Goal: Navigation & Orientation: Find specific page/section

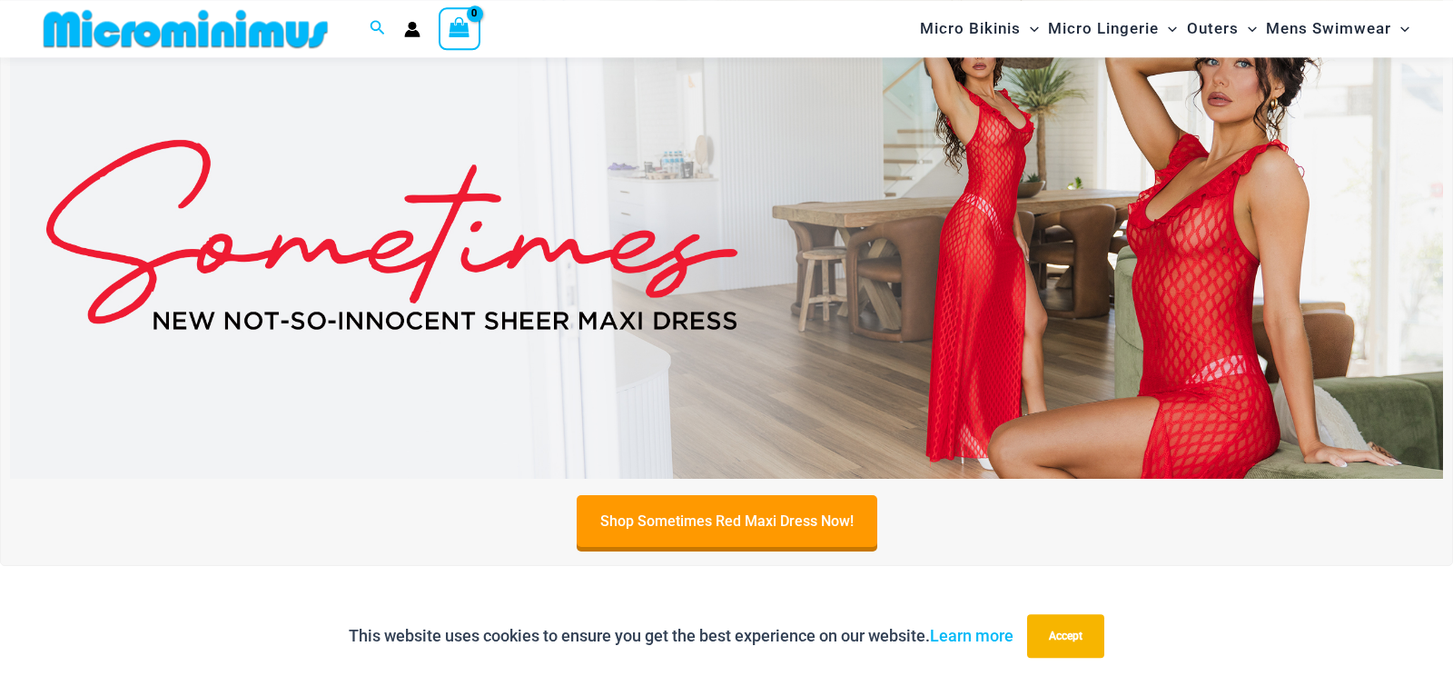
scroll to position [654, 0]
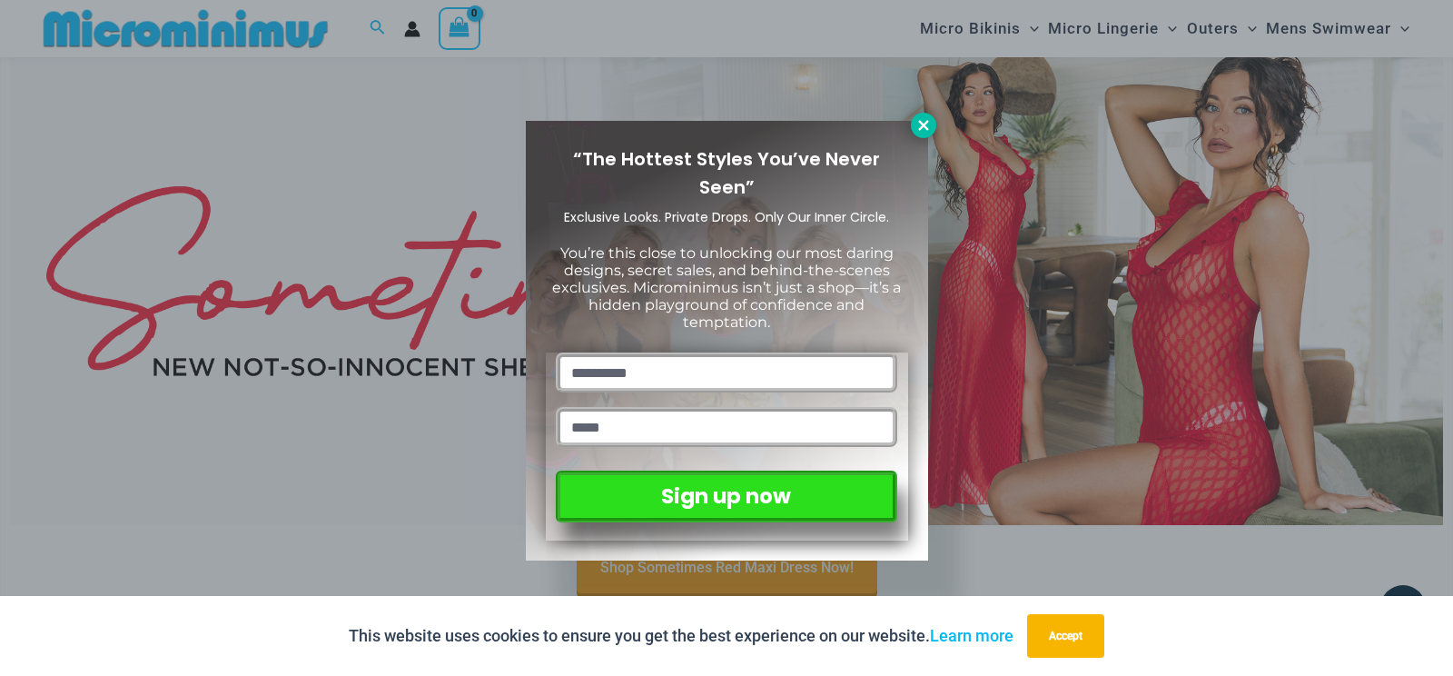
click at [918, 125] on icon at bounding box center [924, 125] width 16 height 16
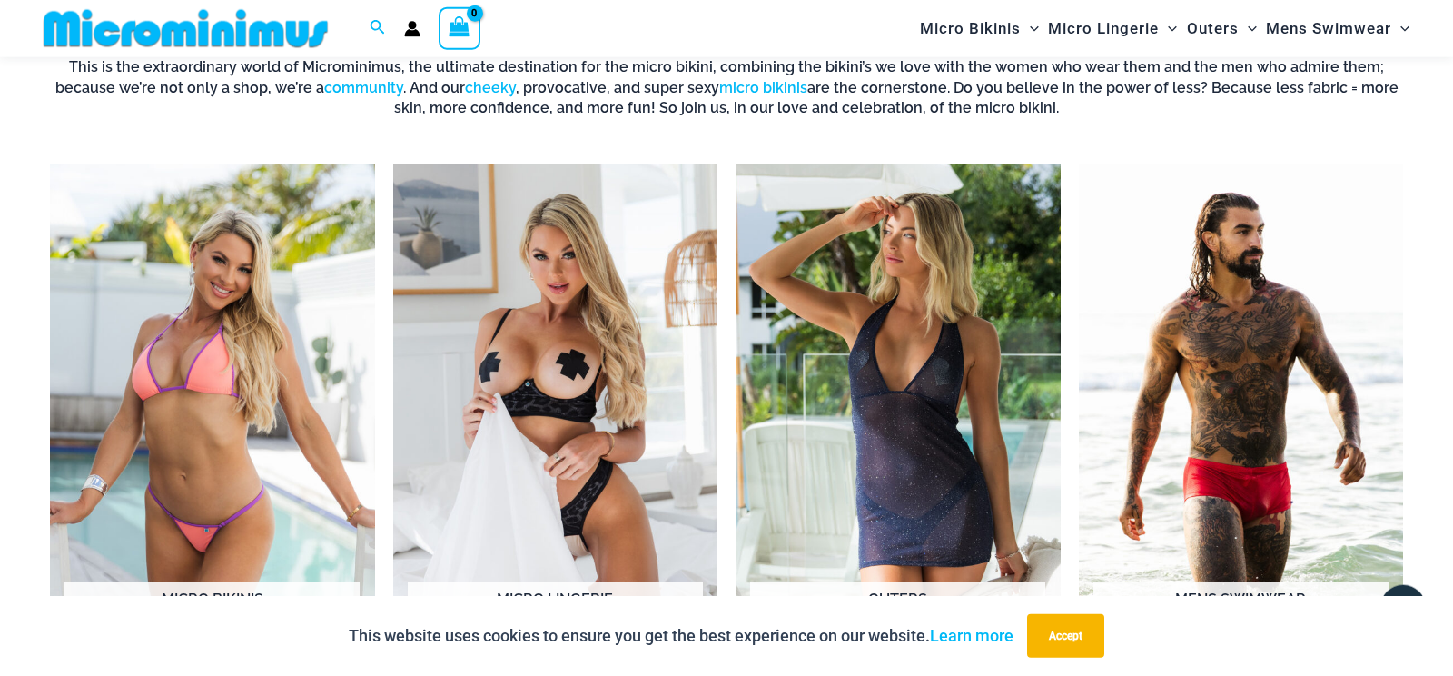
scroll to position [1417, 0]
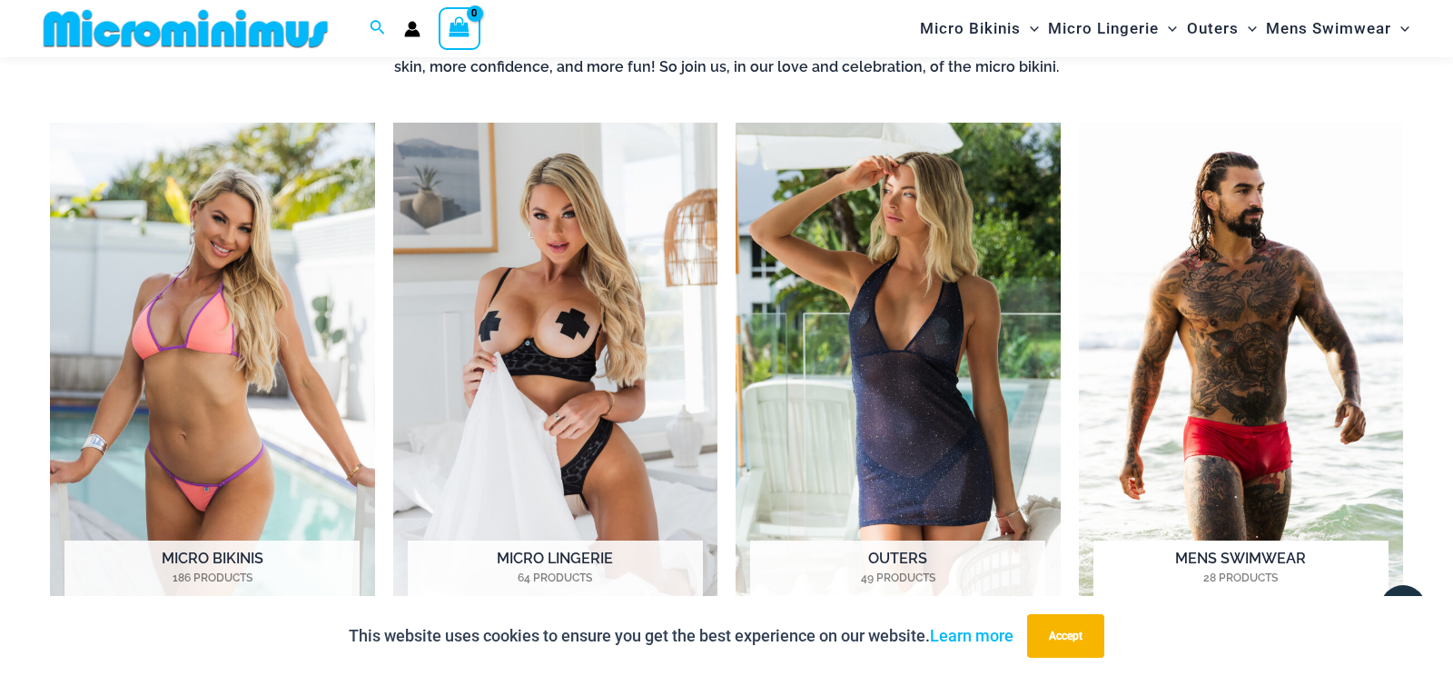
click at [1193, 380] on img "Visit product category Mens Swimwear" at bounding box center [1241, 373] width 325 height 500
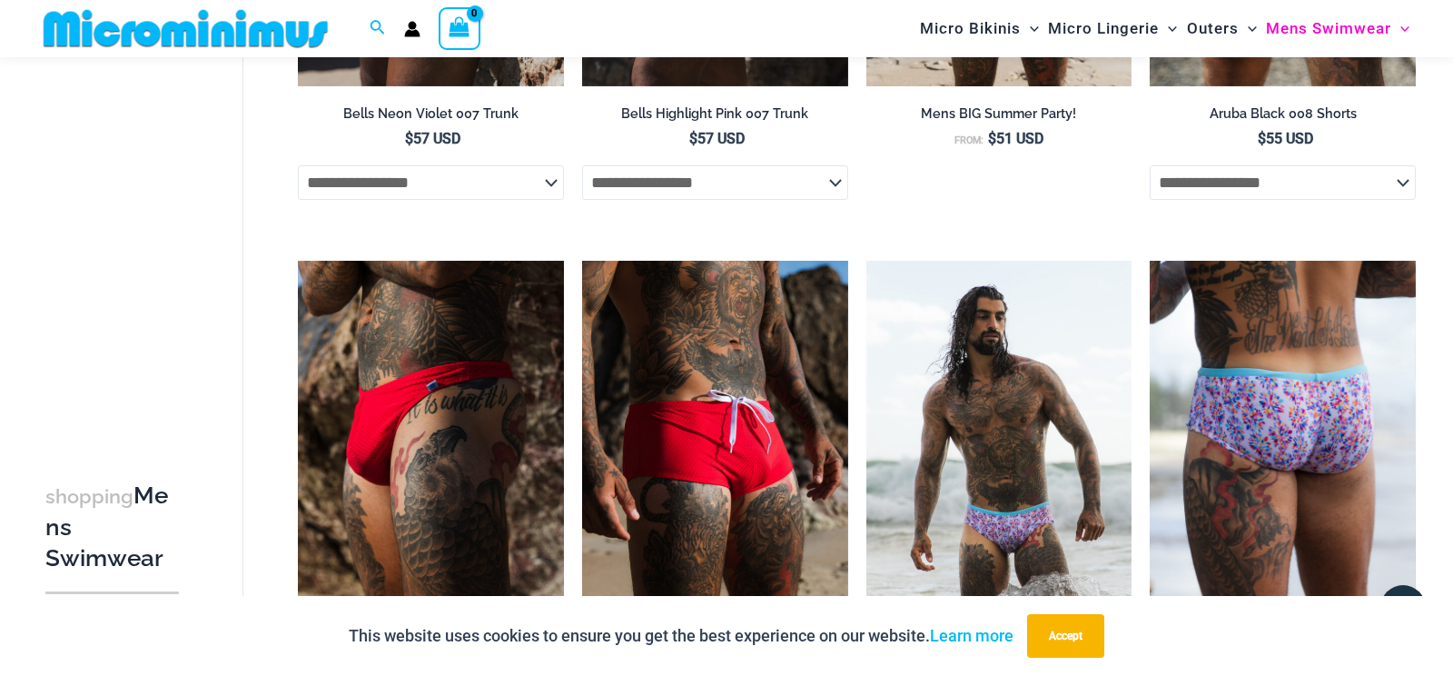
scroll to position [651, 0]
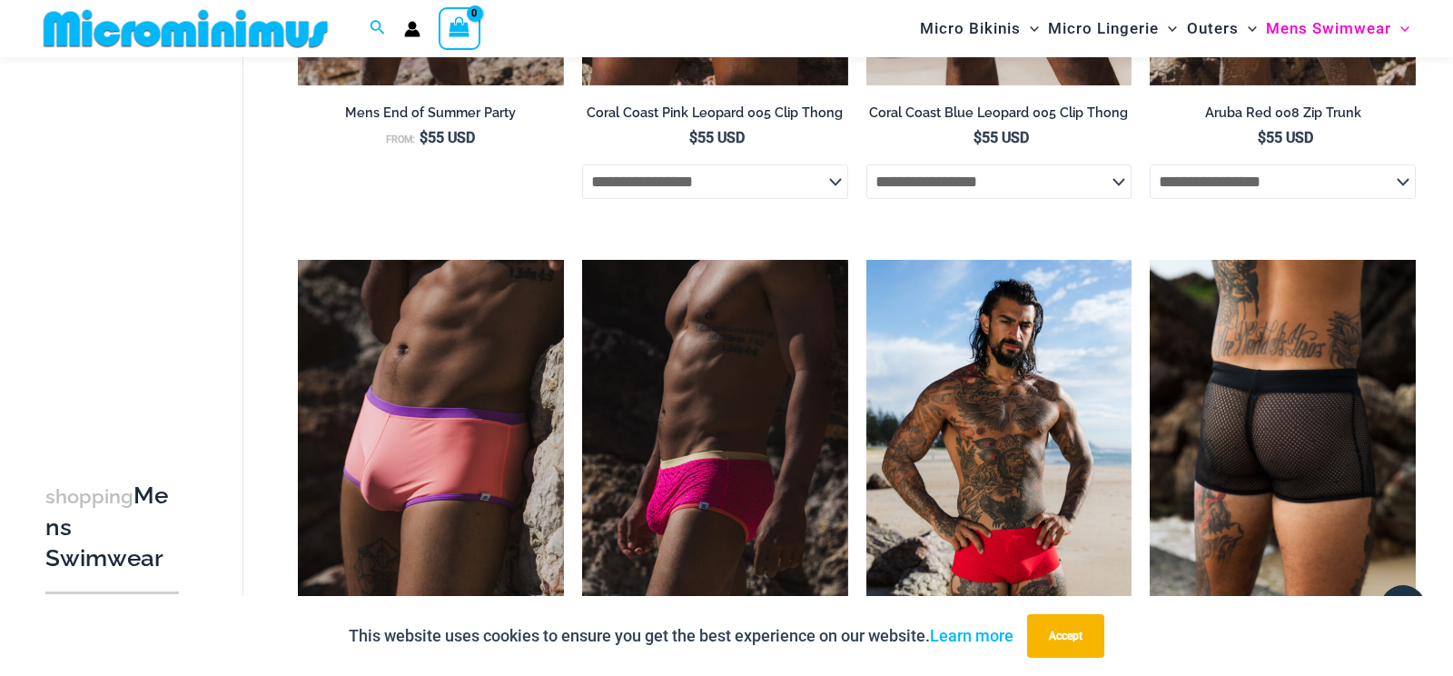
click at [1226, 435] on img at bounding box center [1283, 459] width 266 height 399
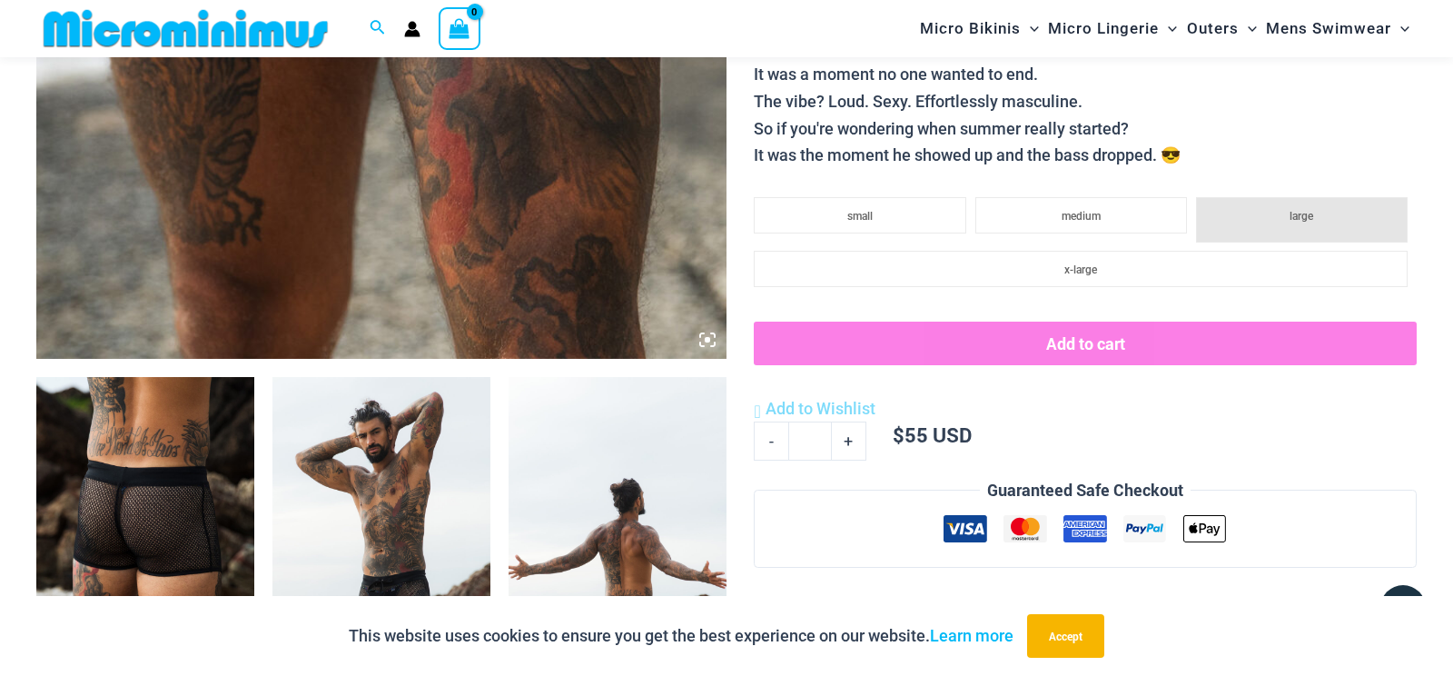
scroll to position [460, 0]
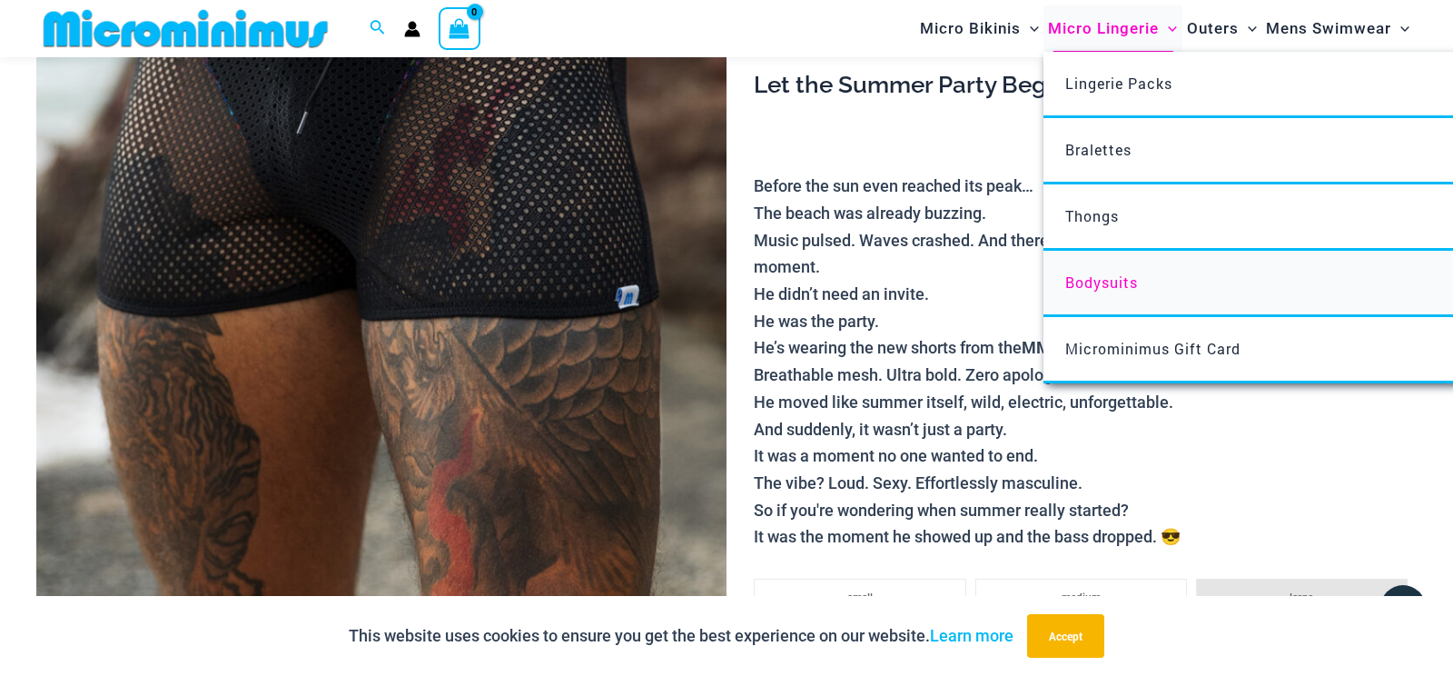
click at [1091, 282] on span "Bodysuits" at bounding box center [1101, 281] width 73 height 19
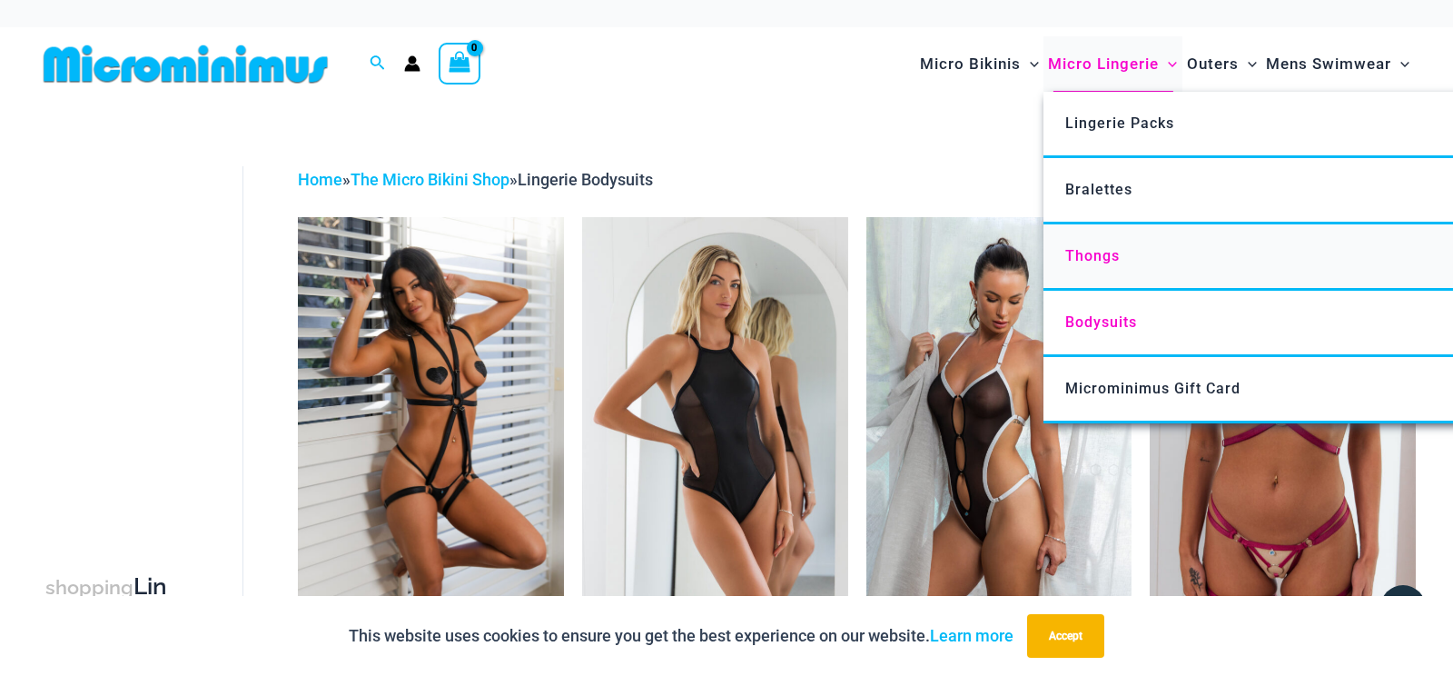
click at [1079, 259] on span "Thongs" at bounding box center [1092, 255] width 54 height 17
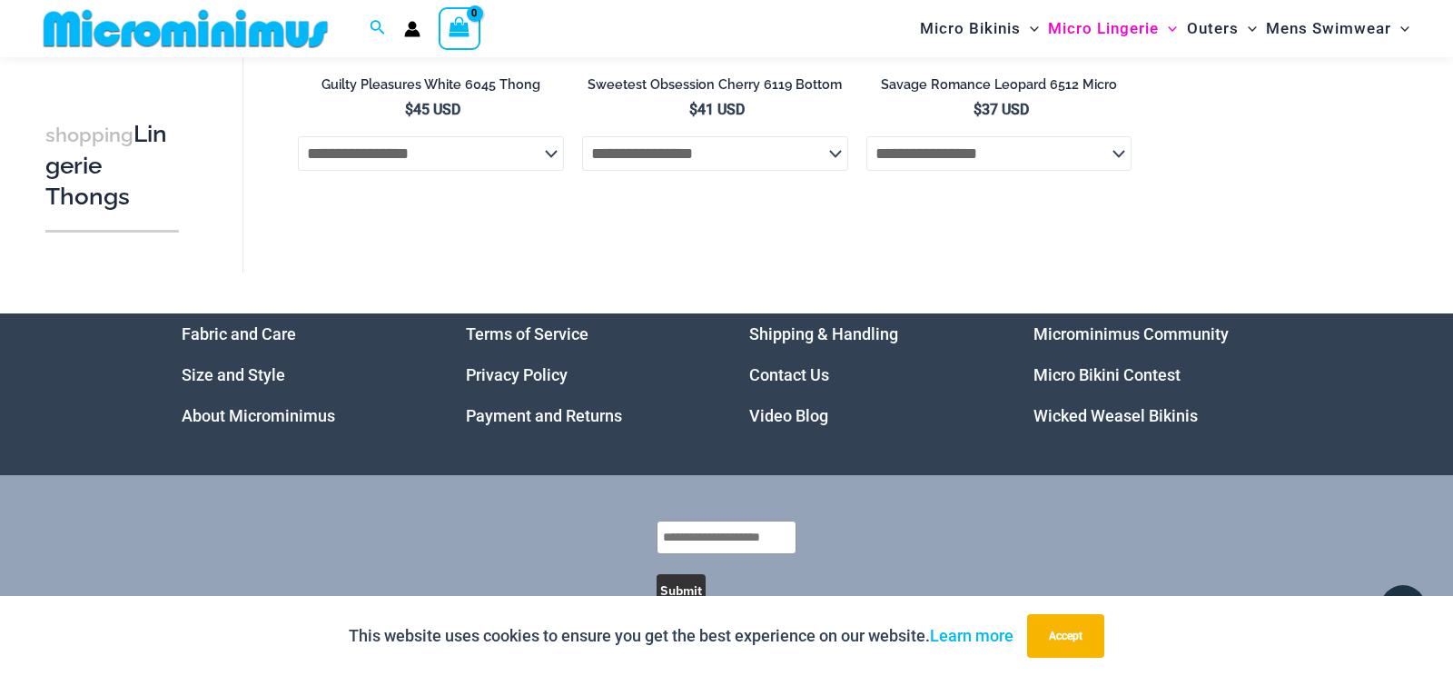
scroll to position [1796, 0]
